Goal: Transaction & Acquisition: Purchase product/service

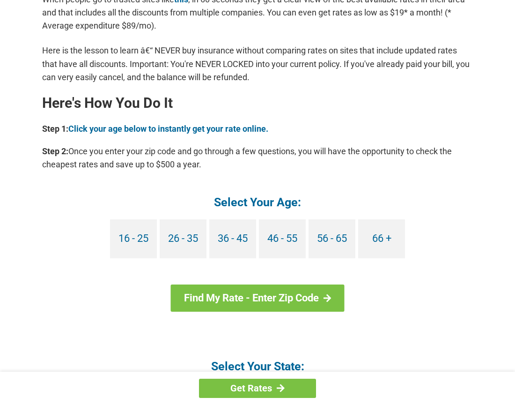
scroll to position [769, 0]
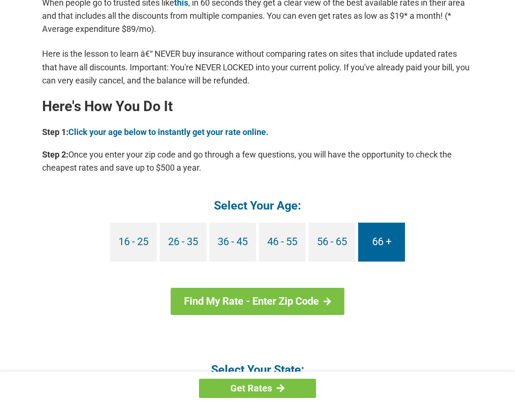
click at [374, 250] on link "66 +" at bounding box center [381, 242] width 47 height 39
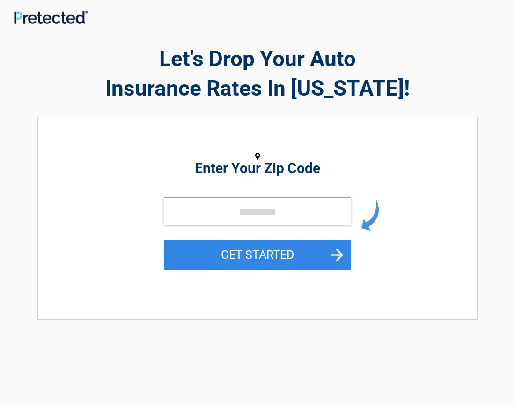
click at [220, 209] on input "tel" at bounding box center [257, 211] width 187 height 28
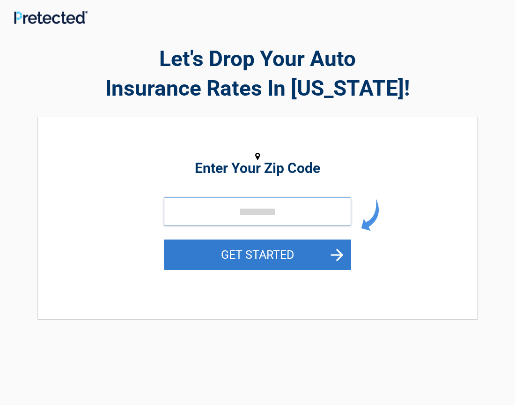
type input "*****"
click at [222, 253] on button "GET STARTED" at bounding box center [257, 254] width 187 height 30
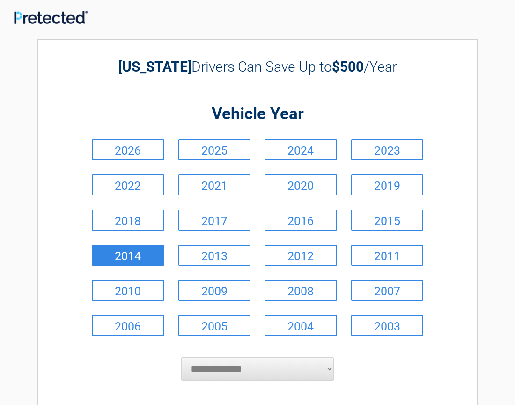
click at [116, 258] on link "2014" at bounding box center [128, 255] width 73 height 21
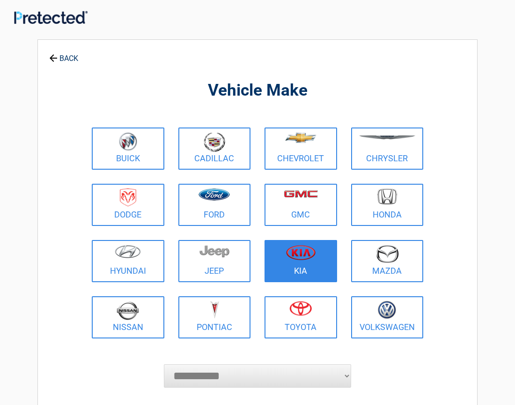
click at [271, 267] on link "Kia" at bounding box center [301, 261] width 73 height 42
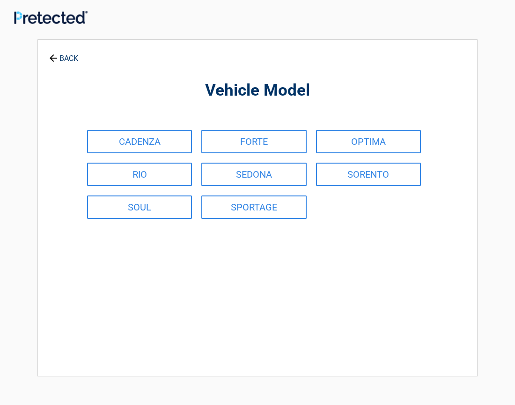
click at [61, 60] on link "BACK" at bounding box center [63, 54] width 33 height 16
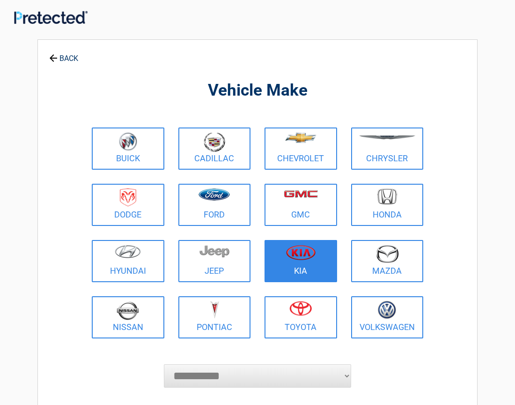
click at [286, 266] on link "Kia" at bounding box center [301, 261] width 73 height 42
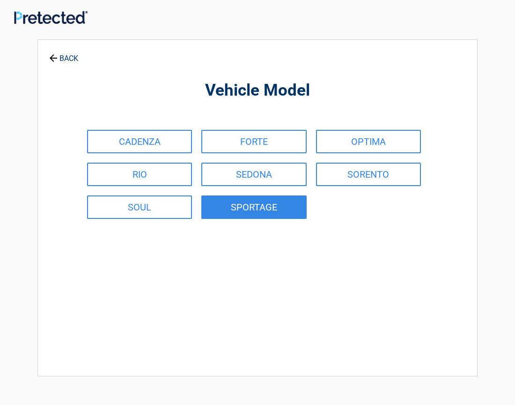
click at [210, 216] on link "SPORTAGE" at bounding box center [253, 206] width 105 height 23
